Goal: Task Accomplishment & Management: Complete application form

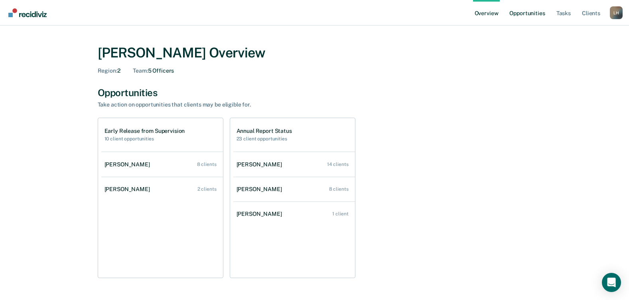
click at [526, 11] on link "Opportunities" at bounding box center [527, 13] width 39 height 26
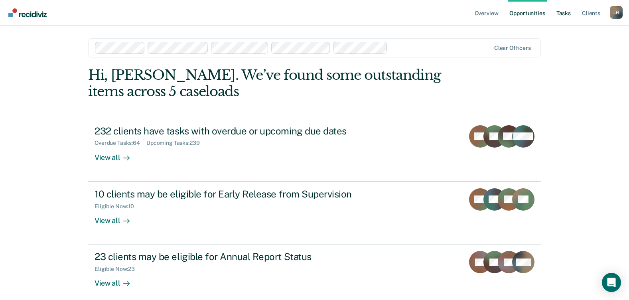
click at [563, 14] on link "Tasks" at bounding box center [564, 13] width 18 height 26
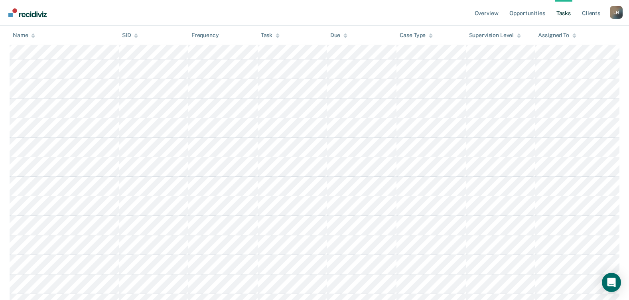
scroll to position [328, 0]
click at [593, 14] on link "Client s" at bounding box center [591, 13] width 22 height 26
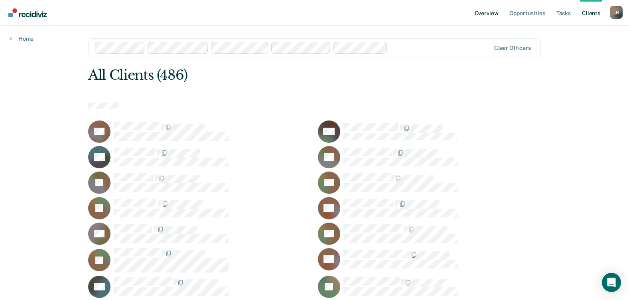
click at [491, 11] on link "Overview" at bounding box center [486, 13] width 27 height 26
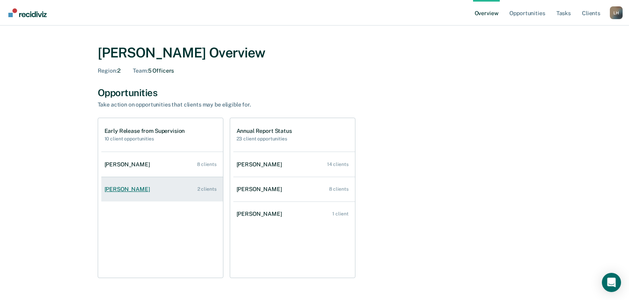
click at [120, 190] on div "[PERSON_NAME]" at bounding box center [128, 189] width 49 height 7
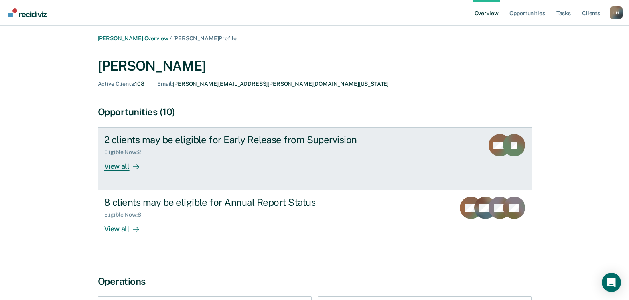
click at [116, 166] on div "View all" at bounding box center [126, 164] width 45 height 16
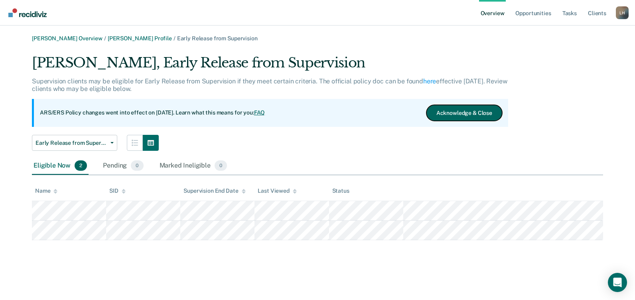
click at [456, 110] on button "Acknowledge & Close" at bounding box center [464, 113] width 76 height 16
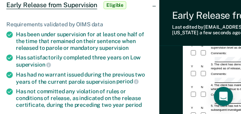
scroll to position [88, 0]
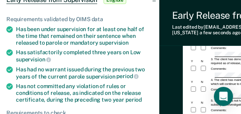
drag, startPoint x: 178, startPoint y: 91, endPoint x: 160, endPoint y: 86, distance: 19.3
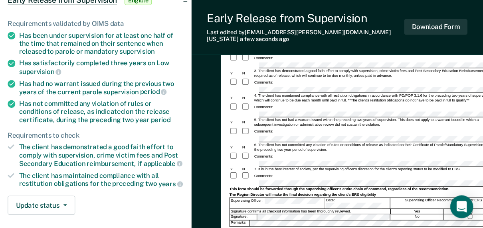
scroll to position [87, 0]
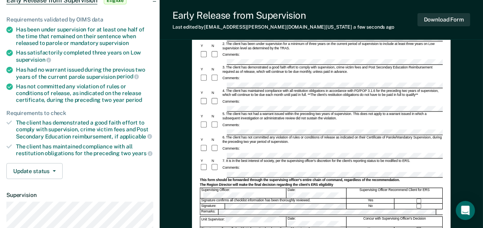
drag, startPoint x: 185, startPoint y: 1, endPoint x: 338, endPoint y: 20, distance: 153.9
click at [339, 20] on div "Early Release from Supervision Last edited by Lilynn.Hamner@tdcj.texas.gov a fe…" at bounding box center [321, 20] width 323 height 40
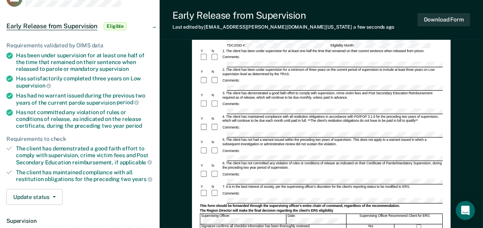
scroll to position [96, 0]
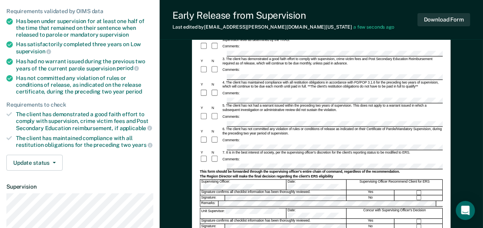
click at [313, 128] on div "6. The client has not committed any violation of rules or conditions of release…" at bounding box center [331, 132] width 221 height 9
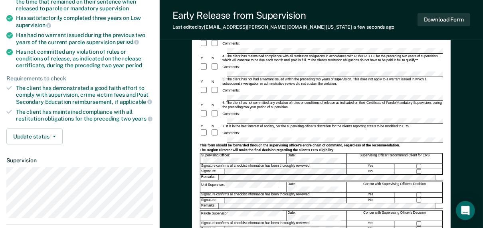
scroll to position [191, 0]
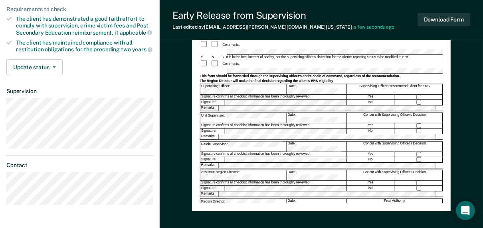
click at [236, 210] on div "Signature confirms all checklist information has been thoroughly reviewed." at bounding box center [273, 212] width 146 height 5
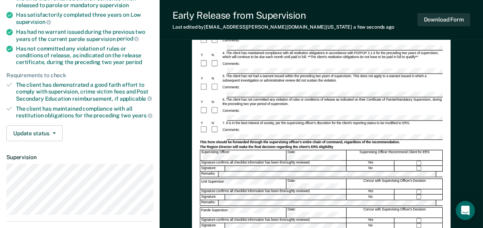
scroll to position [128, 0]
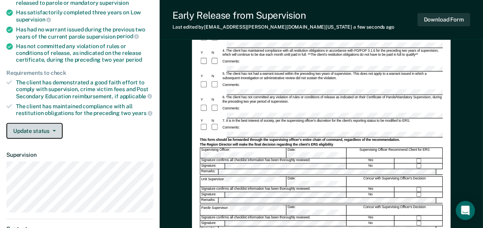
click at [53, 130] on icon "button" at bounding box center [54, 131] width 3 height 2
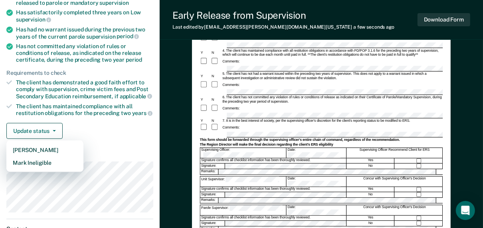
click at [97, 124] on div "Update status Mark Pending Mark Ineligible" at bounding box center [79, 131] width 147 height 16
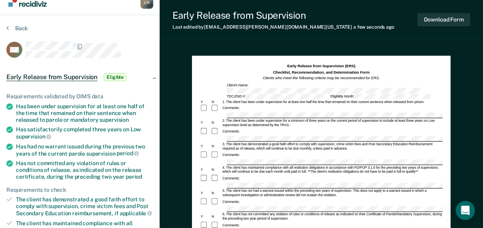
scroll to position [0, 0]
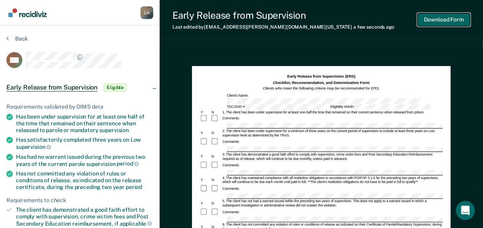
click at [444, 19] on button "Download Form" at bounding box center [443, 19] width 53 height 13
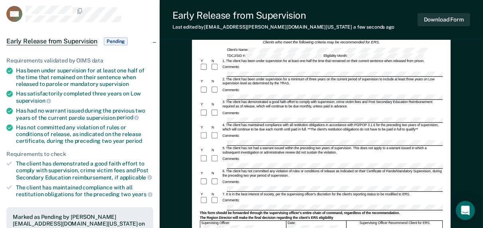
scroll to position [32, 0]
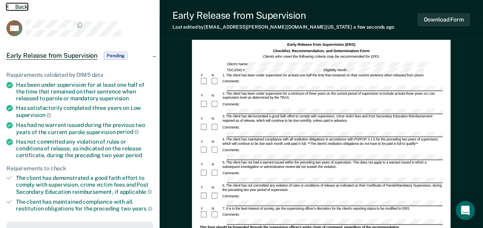
click at [17, 6] on button "Back" at bounding box center [17, 6] width 22 height 7
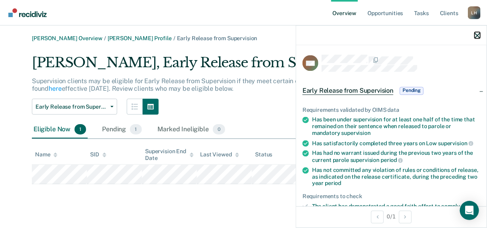
click at [477, 34] on icon "button" at bounding box center [478, 36] width 6 height 6
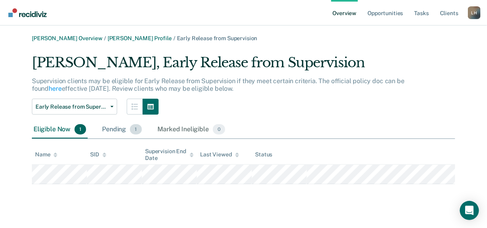
click at [118, 130] on div "Pending 1" at bounding box center [121, 130] width 43 height 18
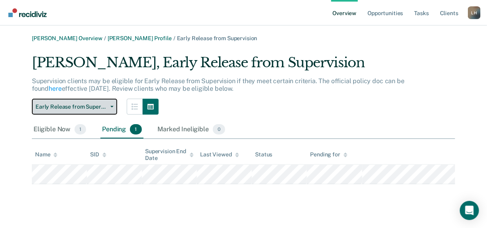
click at [110, 106] on icon "button" at bounding box center [111, 107] width 3 height 2
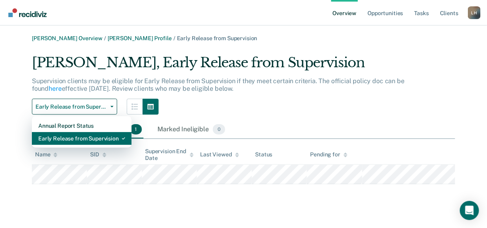
click at [66, 141] on div "Early Release from Supervision" at bounding box center [81, 138] width 87 height 13
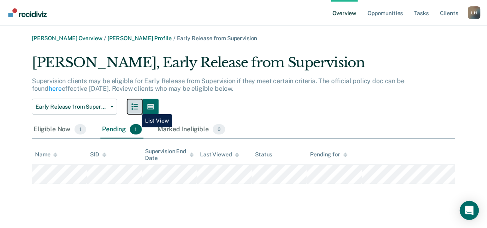
click at [136, 108] on icon "button" at bounding box center [135, 107] width 6 height 6
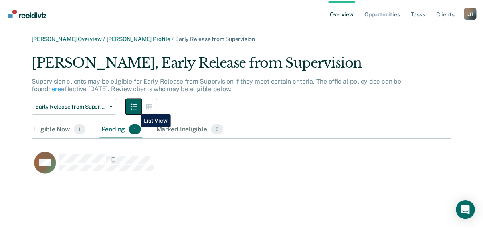
scroll to position [124, 419]
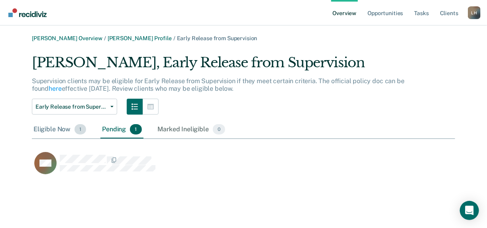
click at [52, 129] on div "Eligible Now 1" at bounding box center [60, 130] width 56 height 18
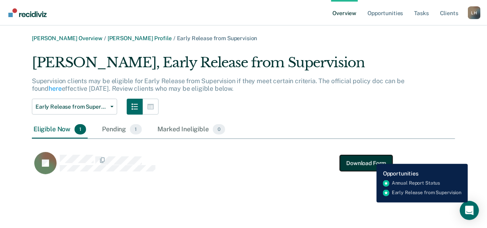
click at [370, 158] on button "Download Form" at bounding box center [366, 164] width 53 height 16
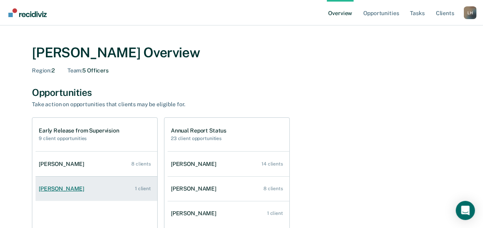
click at [62, 188] on div "[PERSON_NAME]" at bounding box center [63, 189] width 49 height 7
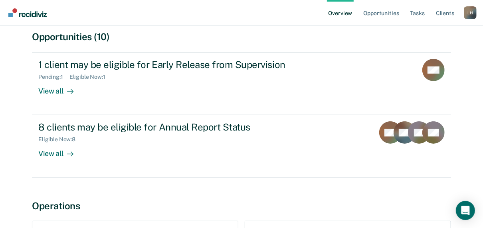
scroll to position [96, 0]
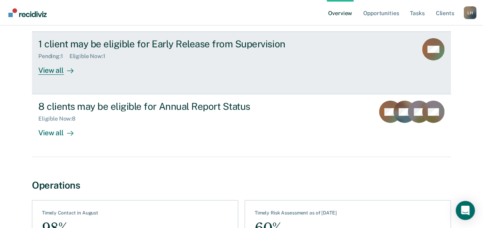
click at [53, 71] on div "View all" at bounding box center [60, 68] width 45 height 16
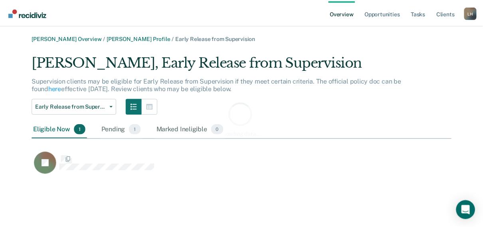
scroll to position [124, 419]
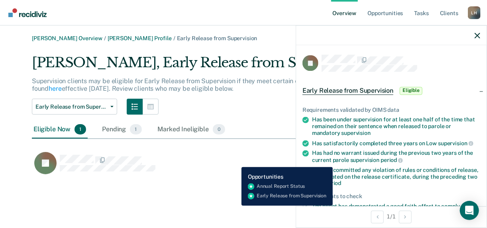
click at [236, 161] on div "TJ Download Form" at bounding box center [212, 163] width 361 height 23
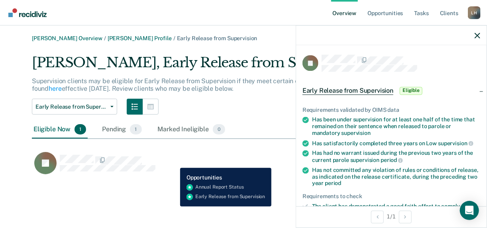
click at [175, 162] on div "TJ Download Form" at bounding box center [212, 163] width 361 height 23
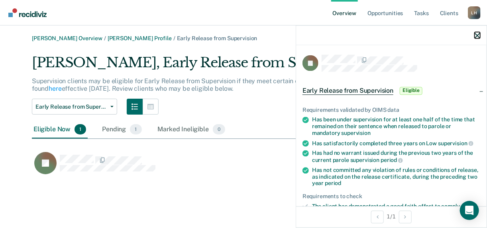
click at [479, 34] on icon "button" at bounding box center [478, 36] width 6 height 6
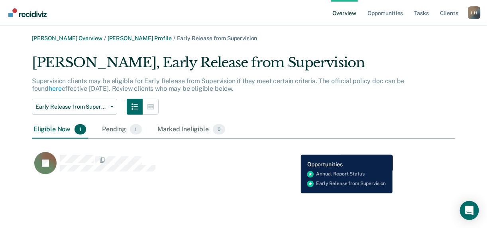
click at [352, 158] on button "Download Form" at bounding box center [366, 164] width 53 height 16
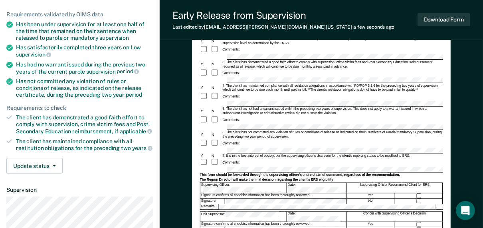
scroll to position [96, 0]
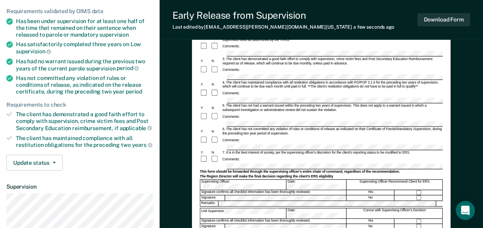
click at [260, 156] on div "Comments:" at bounding box center [321, 160] width 243 height 8
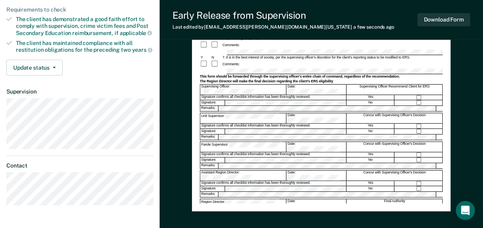
scroll to position [191, 0]
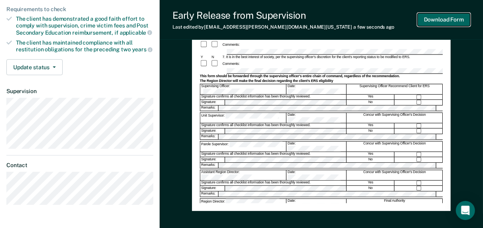
click at [459, 21] on button "Download Form" at bounding box center [443, 19] width 53 height 13
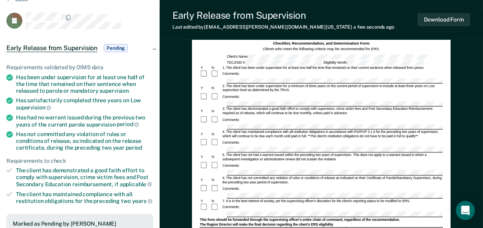
scroll to position [0, 0]
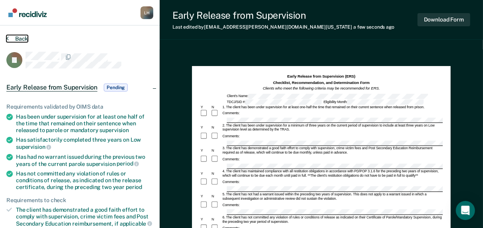
click at [8, 36] on icon at bounding box center [7, 38] width 2 height 6
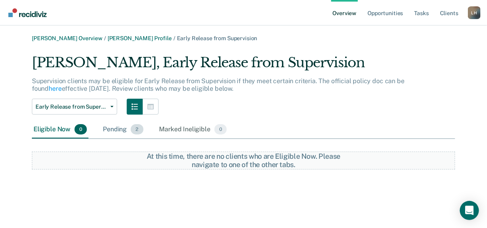
click at [113, 129] on div "Pending 2" at bounding box center [122, 130] width 43 height 18
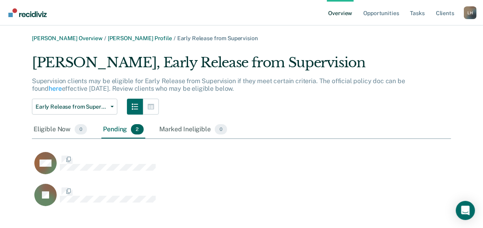
scroll to position [156, 414]
click at [61, 37] on link "[PERSON_NAME] Overview" at bounding box center [67, 38] width 71 height 7
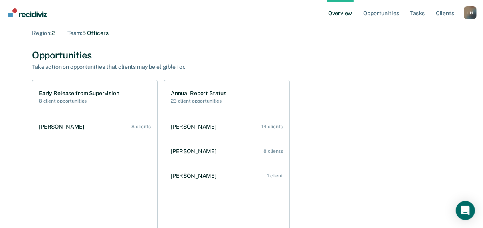
scroll to position [32, 0]
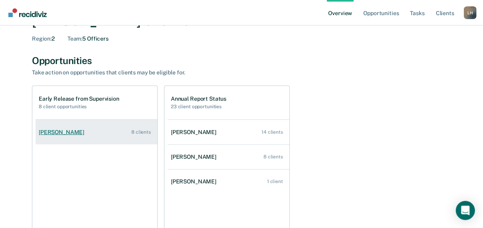
click at [63, 132] on div "[PERSON_NAME]" at bounding box center [63, 132] width 49 height 7
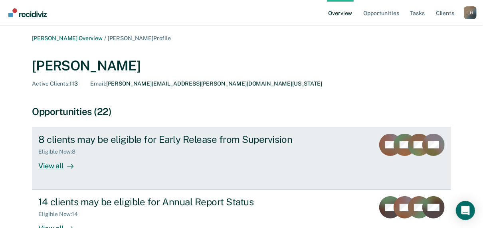
click at [47, 166] on div "View all" at bounding box center [60, 164] width 45 height 16
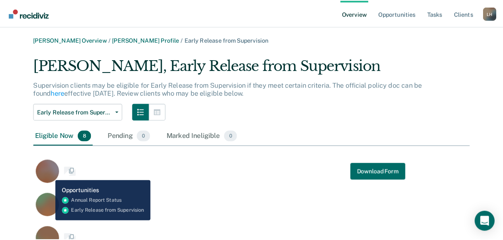
scroll to position [347, 414]
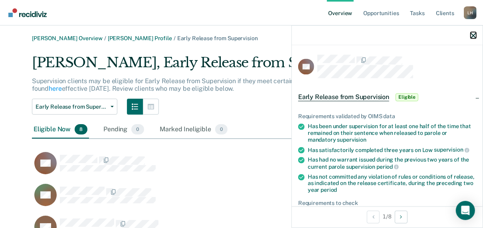
click at [473, 35] on icon "button" at bounding box center [473, 36] width 6 height 6
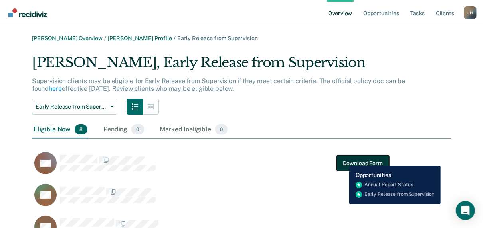
click at [344, 160] on button "Download Form" at bounding box center [362, 164] width 53 height 16
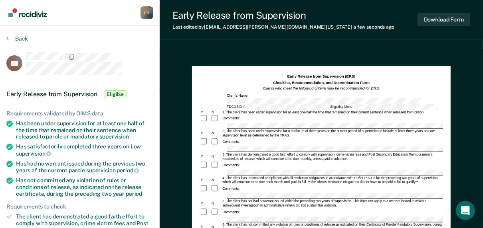
drag, startPoint x: 430, startPoint y: 79, endPoint x: 256, endPoint y: 77, distance: 174.7
click at [256, 77] on div "Early Release from Supervision (ERS) Checklist, Recommendation, and Determinati…" at bounding box center [321, 83] width 243 height 18
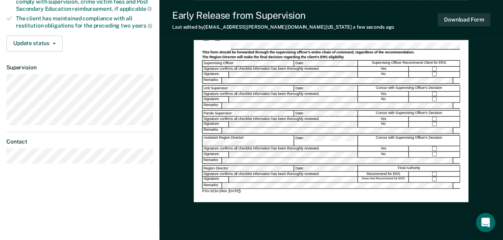
scroll to position [223, 0]
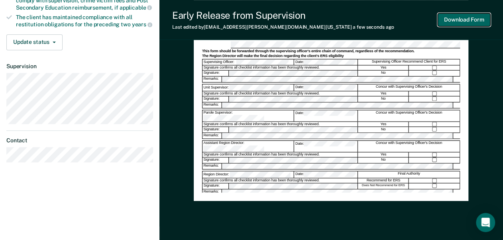
click at [473, 21] on button "Download Form" at bounding box center [464, 19] width 53 height 13
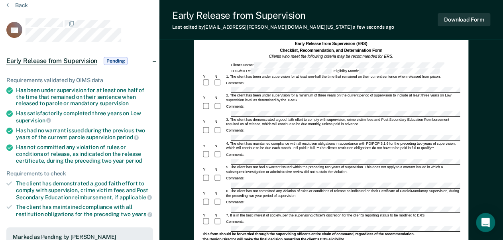
scroll to position [0, 0]
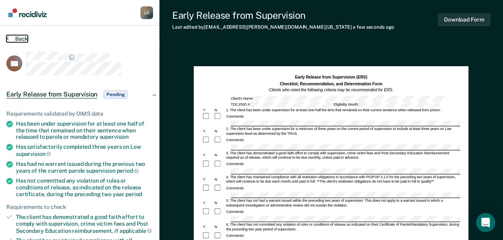
click at [19, 35] on button "Back" at bounding box center [17, 38] width 22 height 7
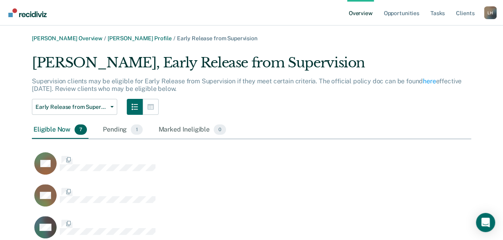
scroll to position [315, 434]
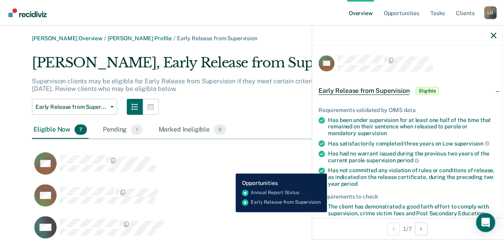
click at [230, 167] on div "KD Download Form" at bounding box center [219, 163] width 375 height 23
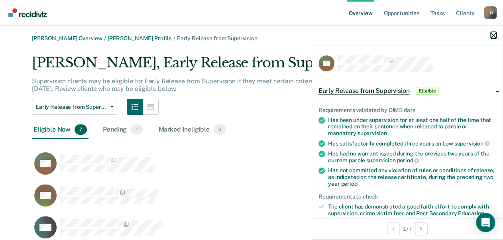
click at [487, 32] on button "button" at bounding box center [494, 35] width 6 height 7
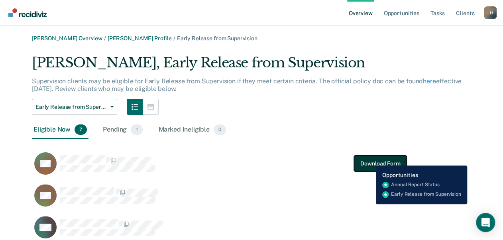
click at [372, 160] on button "Download Form" at bounding box center [380, 164] width 53 height 16
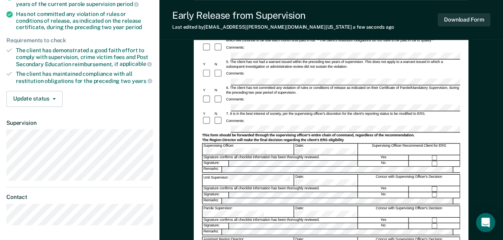
scroll to position [191, 0]
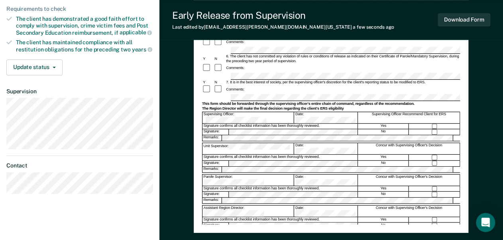
click at [254, 219] on div "Early Release from Supervision (ERS) Checklist, Recommendation, and Determinati…" at bounding box center [331, 53] width 258 height 341
click at [455, 18] on button "Download Form" at bounding box center [464, 19] width 53 height 13
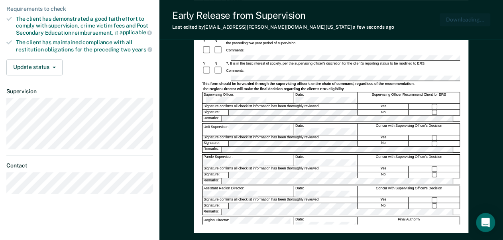
scroll to position [0, 0]
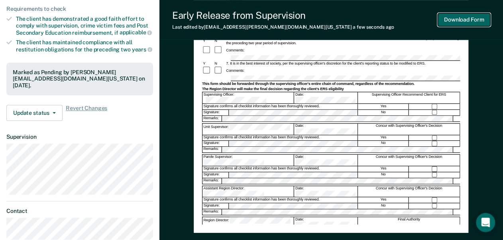
click at [461, 20] on button "Download Form" at bounding box center [464, 19] width 53 height 13
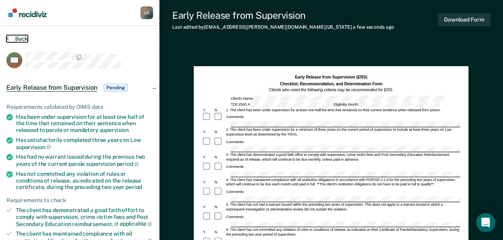
click at [16, 37] on button "Back" at bounding box center [17, 38] width 22 height 7
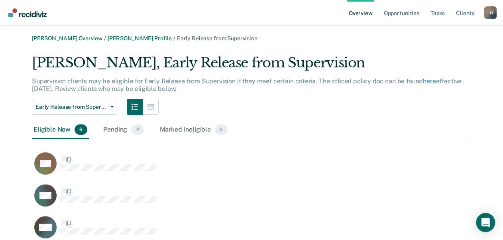
scroll to position [5, 5]
click at [125, 126] on div "Pending 2" at bounding box center [123, 130] width 43 height 18
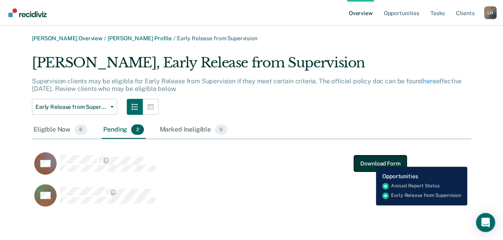
click at [370, 161] on button "Download Form" at bounding box center [380, 164] width 53 height 16
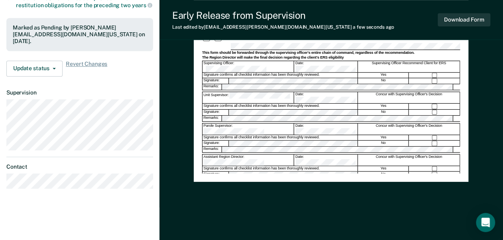
scroll to position [246, 0]
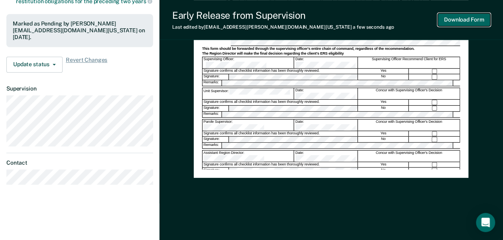
click at [459, 21] on button "Download Form" at bounding box center [464, 19] width 53 height 13
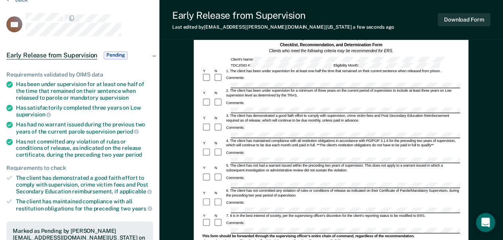
scroll to position [0, 0]
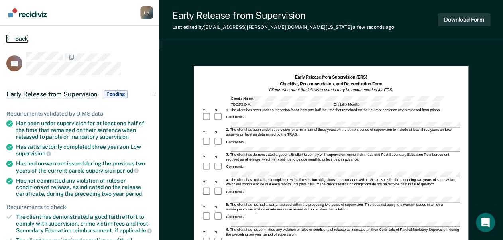
click at [18, 37] on button "Back" at bounding box center [17, 38] width 22 height 7
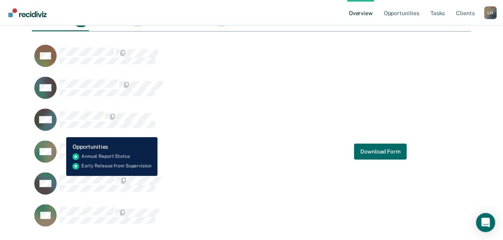
scroll to position [97, 0]
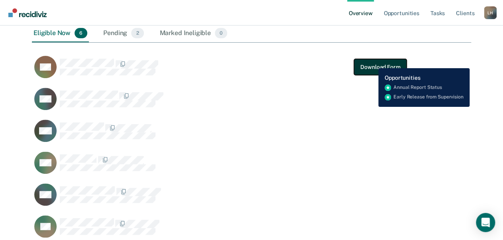
click at [372, 62] on button "Download Form" at bounding box center [380, 67] width 53 height 16
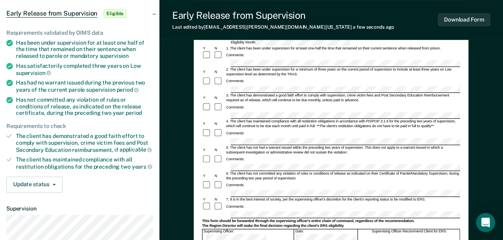
scroll to position [64, 0]
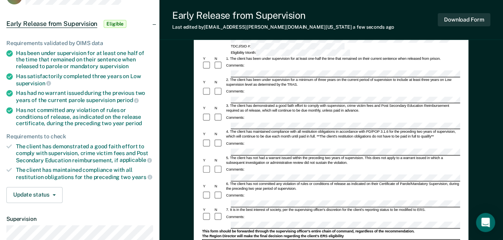
click at [252, 113] on div "Comments:" at bounding box center [331, 121] width 258 height 17
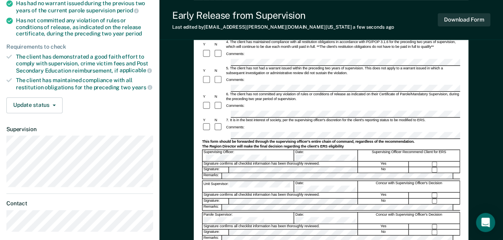
scroll to position [160, 0]
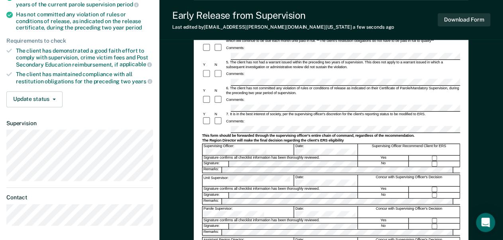
click at [225, 228] on div "Assistant Region Director:" at bounding box center [248, 243] width 91 height 11
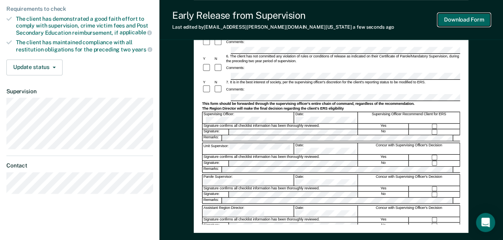
click at [459, 17] on button "Download Form" at bounding box center [464, 19] width 53 height 13
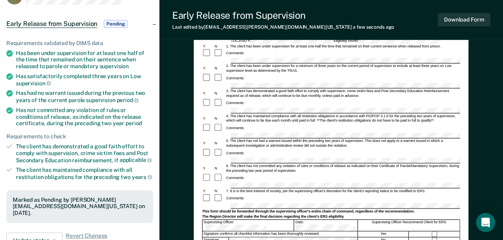
scroll to position [0, 0]
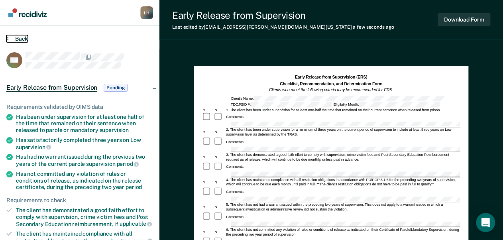
click at [20, 38] on button "Back" at bounding box center [17, 38] width 22 height 7
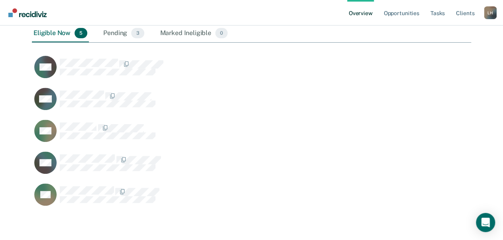
scroll to position [252, 434]
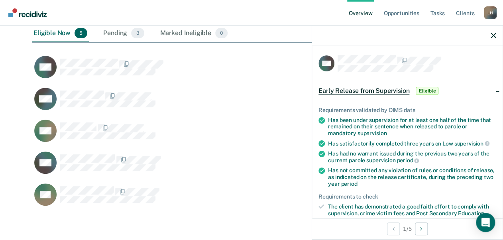
click at [58, 32] on div "Eligible Now 5" at bounding box center [60, 34] width 57 height 18
click at [487, 35] on icon "button" at bounding box center [494, 36] width 6 height 6
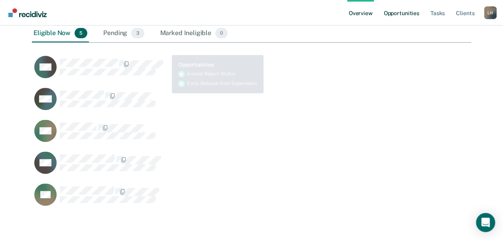
click at [400, 14] on link "Opportunities" at bounding box center [401, 13] width 39 height 26
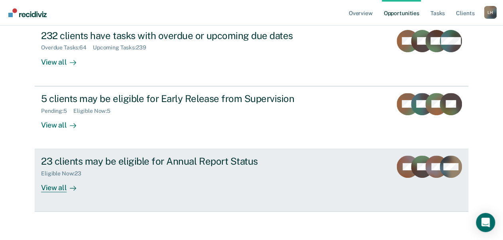
scroll to position [96, 0]
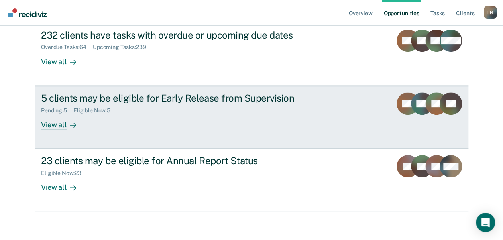
click at [54, 126] on div "View all" at bounding box center [63, 122] width 45 height 16
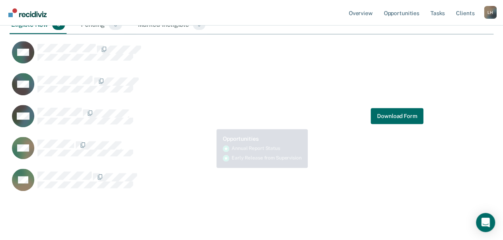
scroll to position [128, 0]
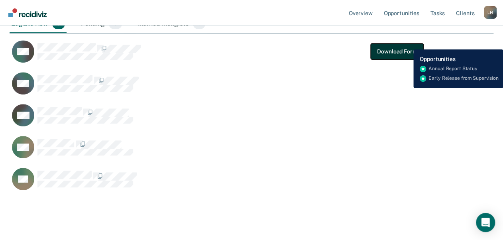
click at [408, 43] on button "Download Form" at bounding box center [397, 51] width 53 height 16
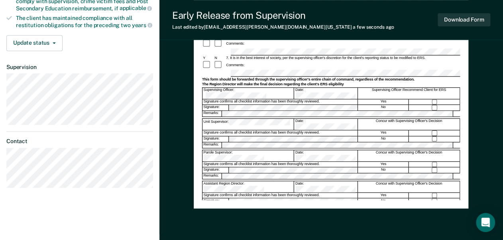
scroll to position [223, 0]
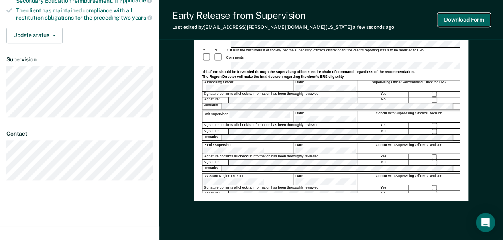
click at [446, 21] on button "Download Form" at bounding box center [464, 19] width 53 height 13
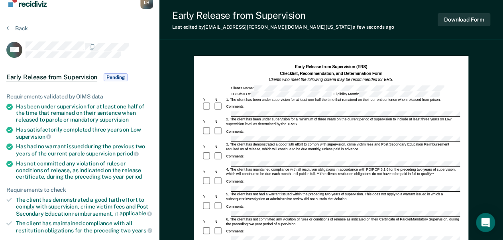
scroll to position [0, 0]
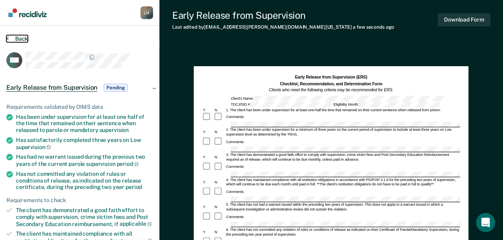
click at [18, 37] on button "Back" at bounding box center [17, 38] width 22 height 7
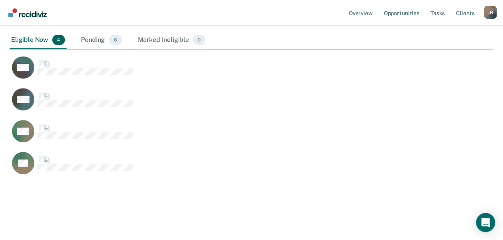
scroll to position [232, 479]
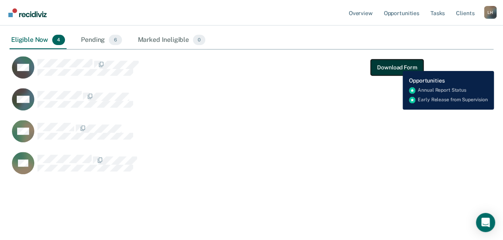
click at [397, 65] on button "Download Form" at bounding box center [397, 67] width 53 height 16
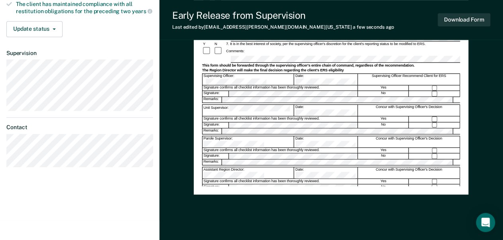
scroll to position [246, 0]
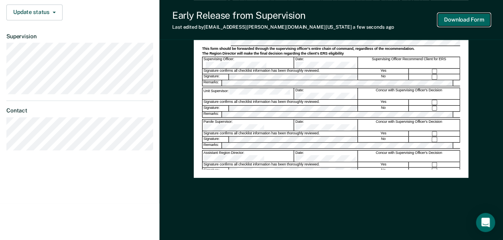
click at [460, 20] on button "Download Form" at bounding box center [464, 19] width 53 height 13
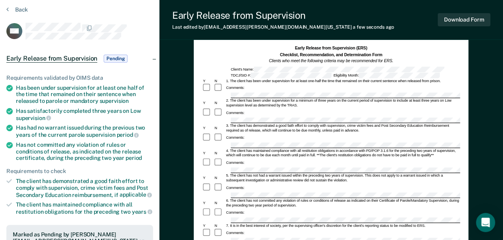
scroll to position [0, 0]
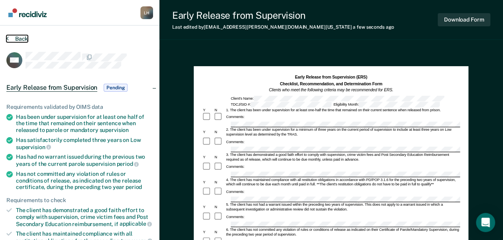
click at [11, 37] on button "Back" at bounding box center [17, 38] width 22 height 7
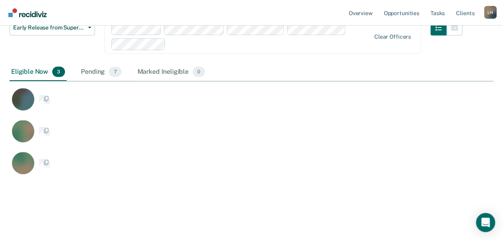
scroll to position [200, 479]
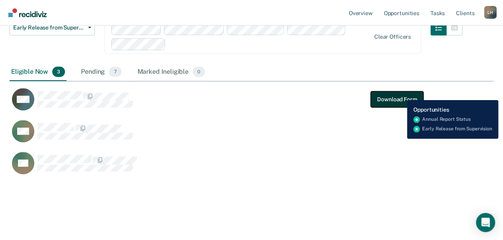
click at [401, 94] on button "Download Form" at bounding box center [397, 99] width 53 height 16
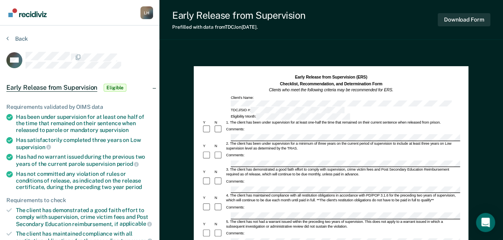
click at [250, 125] on div "Comments:" at bounding box center [331, 130] width 258 height 10
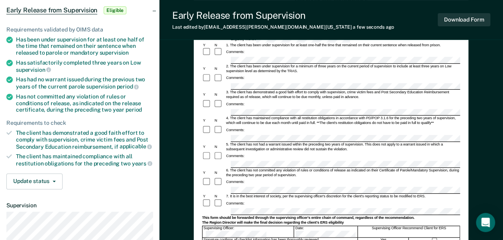
scroll to position [96, 0]
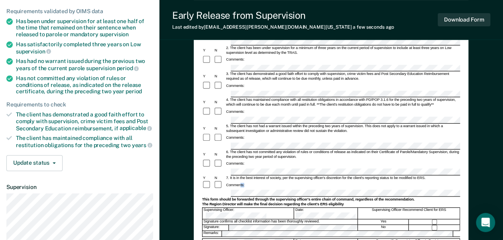
click at [241, 163] on form "Early Release from Supervision (ERS) Checklist, Recommendation, and Determinati…" at bounding box center [331, 173] width 258 height 388
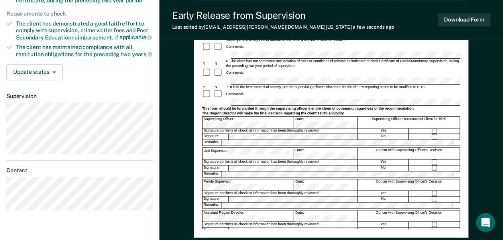
scroll to position [223, 0]
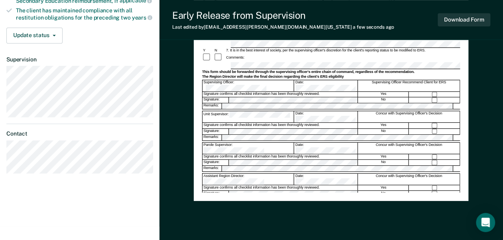
click at [247, 142] on div "Parole Supervisor: Date: Concur with Supervising Officer's Decision" at bounding box center [331, 148] width 258 height 12
click at [467, 19] on button "Download Form" at bounding box center [464, 19] width 53 height 13
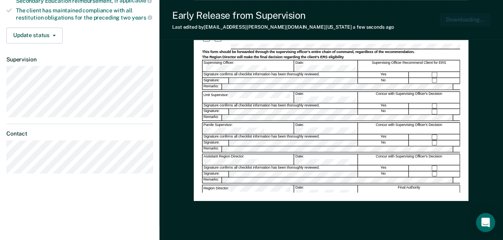
scroll to position [0, 0]
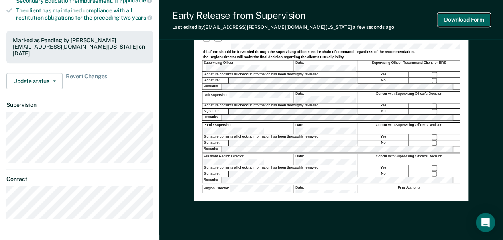
click at [460, 18] on button "Download Form" at bounding box center [464, 19] width 53 height 13
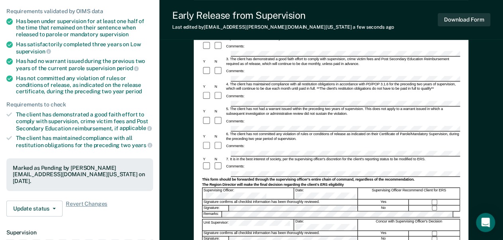
scroll to position [96, 0]
click at [466, 23] on button "Download Form" at bounding box center [464, 19] width 53 height 13
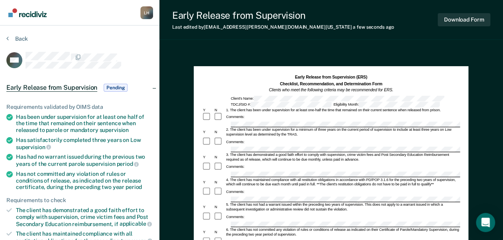
click at [14, 34] on section "Back KW Early Release from Supervision Pending Requirements validated by OIMS d…" at bounding box center [80, 242] width 160 height 433
click at [18, 38] on button "Back" at bounding box center [17, 38] width 22 height 7
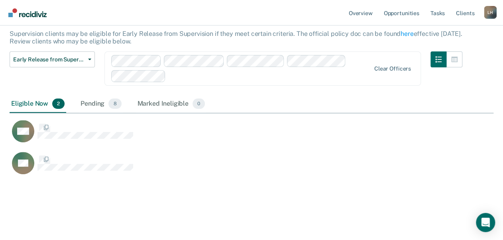
scroll to position [168, 479]
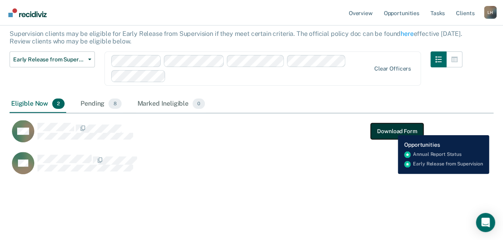
click at [392, 129] on button "Download Form" at bounding box center [397, 131] width 53 height 16
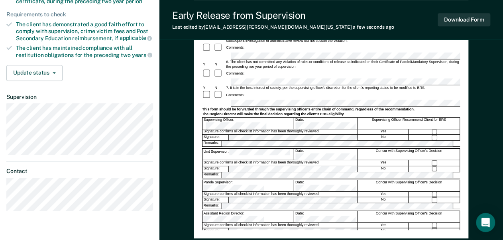
scroll to position [191, 0]
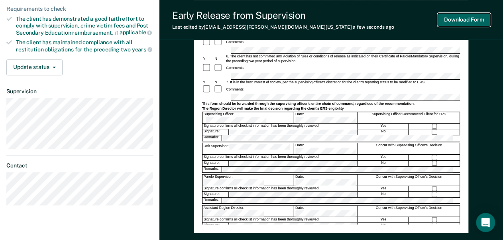
click at [456, 18] on button "Download Form" at bounding box center [464, 19] width 53 height 13
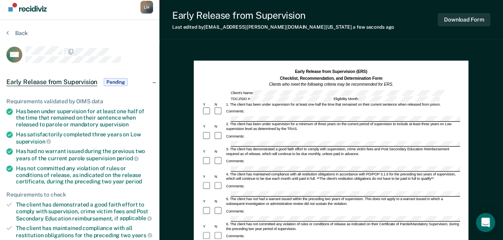
scroll to position [0, 0]
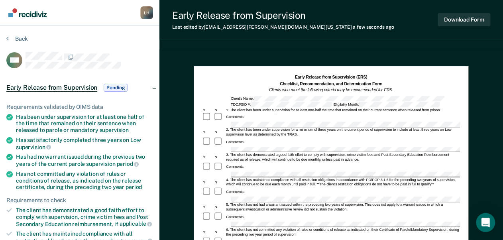
click at [16, 34] on section "Back CM Early Release from Supervision Pending Requirements validated by OIMS d…" at bounding box center [80, 242] width 160 height 433
click at [16, 37] on button "Back" at bounding box center [17, 38] width 22 height 7
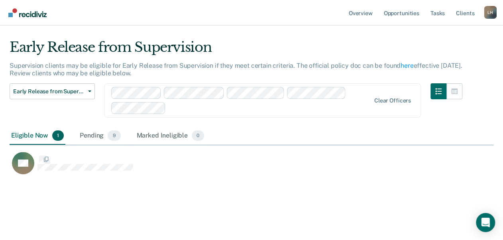
scroll to position [136, 479]
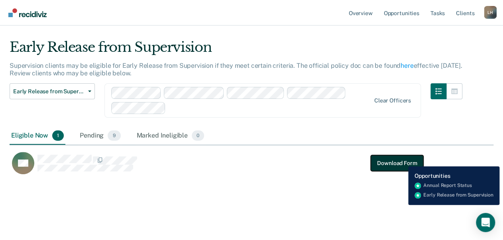
click at [402, 160] on button "Download Form" at bounding box center [397, 163] width 53 height 16
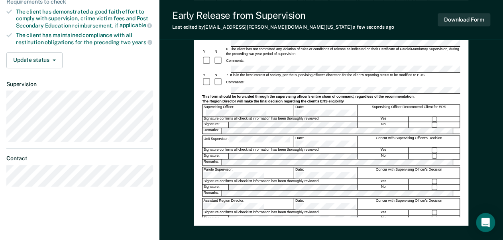
scroll to position [191, 0]
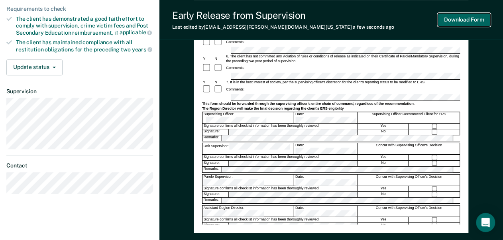
click at [468, 19] on button "Download Form" at bounding box center [464, 19] width 53 height 13
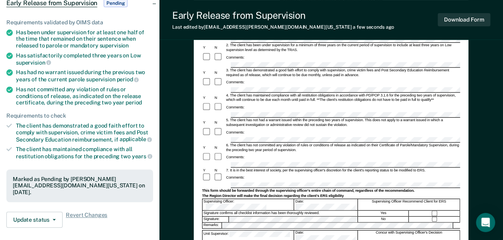
scroll to position [0, 0]
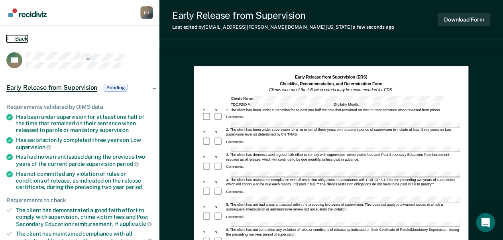
click at [13, 37] on button "Back" at bounding box center [17, 38] width 22 height 7
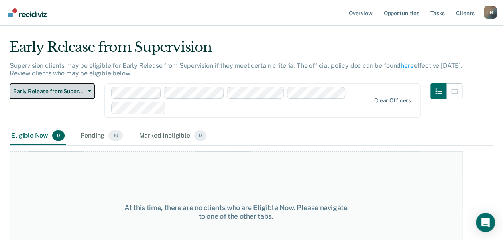
click at [88, 91] on icon "button" at bounding box center [89, 92] width 3 height 2
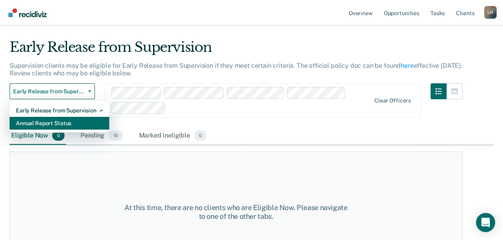
click at [75, 123] on div "Annual Report Status" at bounding box center [59, 123] width 87 height 13
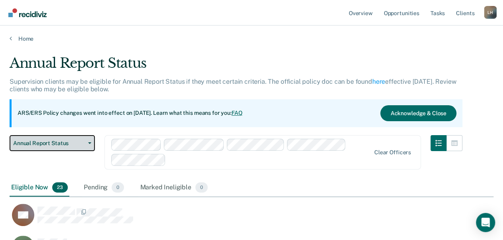
scroll to position [874, 479]
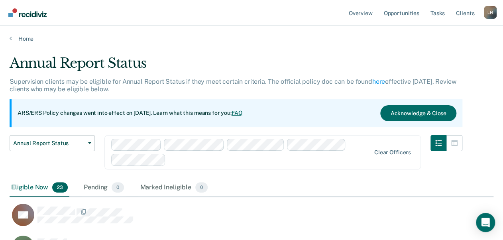
click at [242, 112] on p "ARS/ERS Policy changes went into effect on [DATE]. Learn what this means for yo…" at bounding box center [130, 113] width 225 height 8
click at [243, 112] on link "FAQ" at bounding box center [237, 113] width 11 height 6
